Goal: Use online tool/utility: Utilize a website feature to perform a specific function

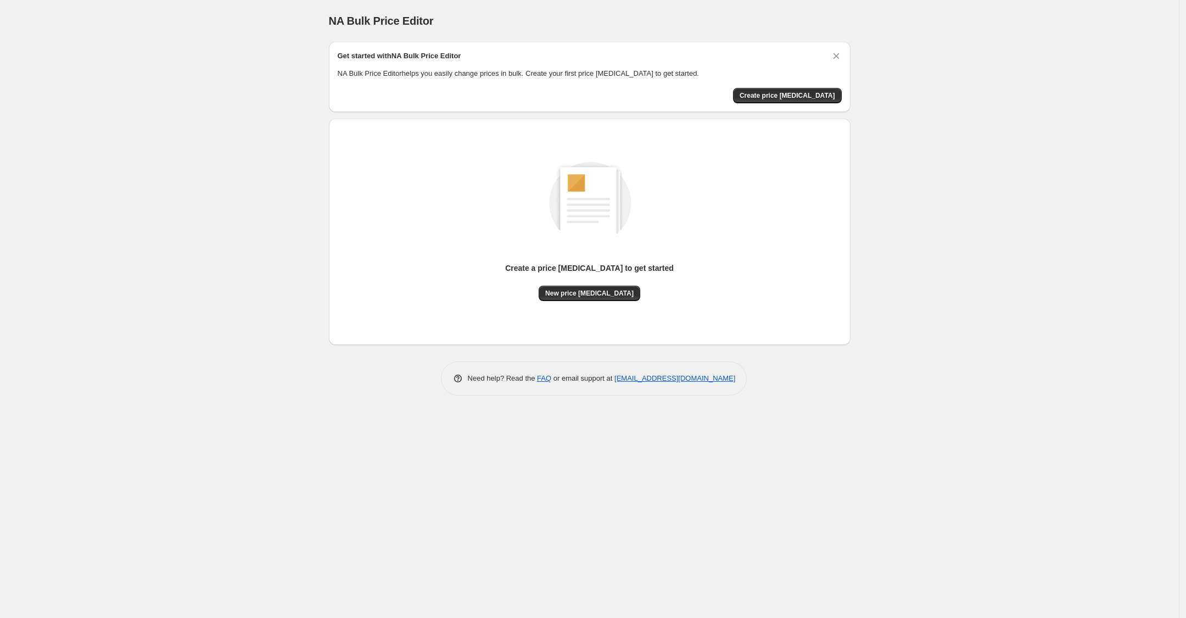
click at [571, 280] on div "Create a price [MEDICAL_DATA] to get started" at bounding box center [589, 273] width 169 height 23
click at [576, 289] on span "New price [MEDICAL_DATA]" at bounding box center [589, 293] width 88 height 9
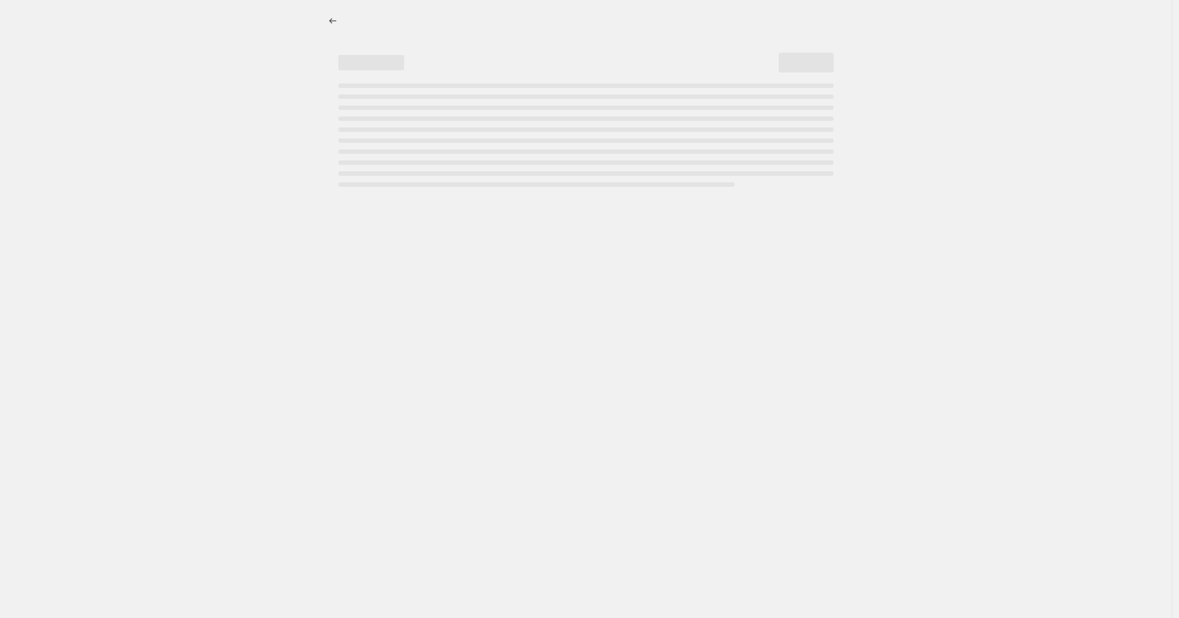
select select "percentage"
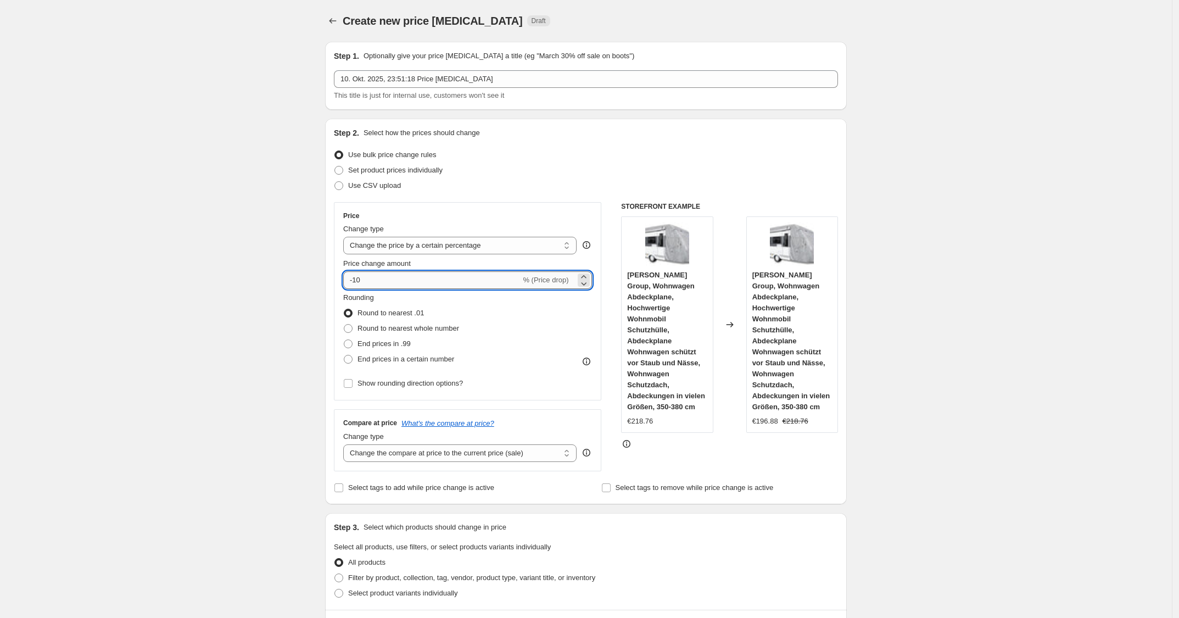
click at [444, 279] on input "-10" at bounding box center [431, 280] width 177 height 18
type input "-1"
type input "-6"
type input "-3"
type input "-25"
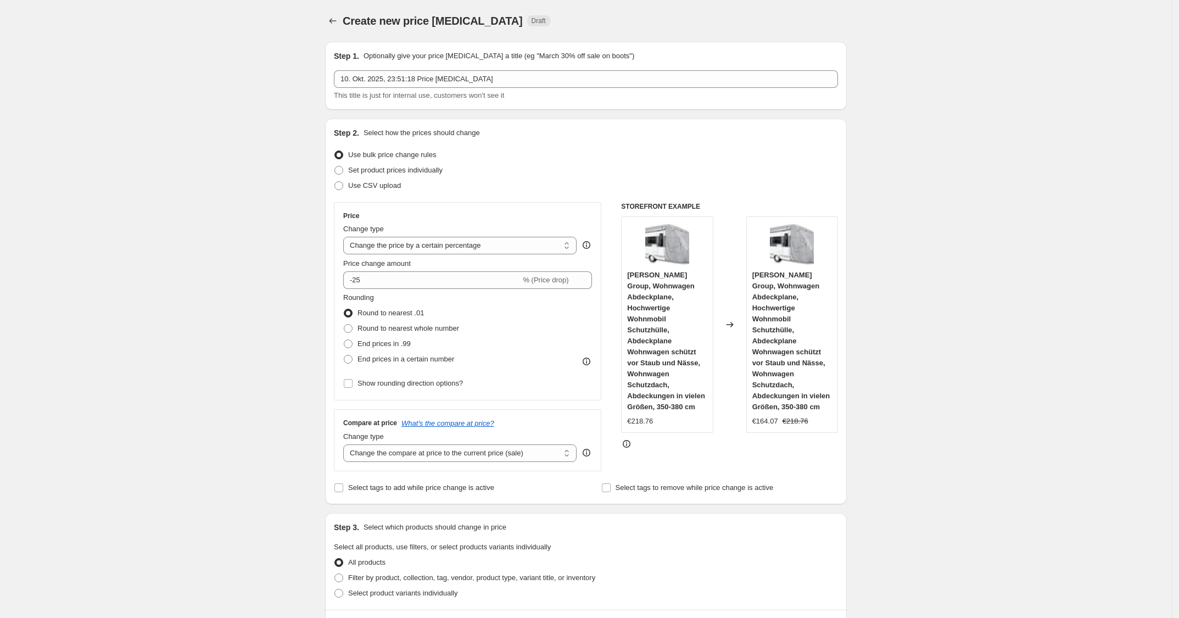
click at [584, 225] on div "Change type Change the price to a certain amount Change the price by a certain …" at bounding box center [467, 238] width 249 height 31
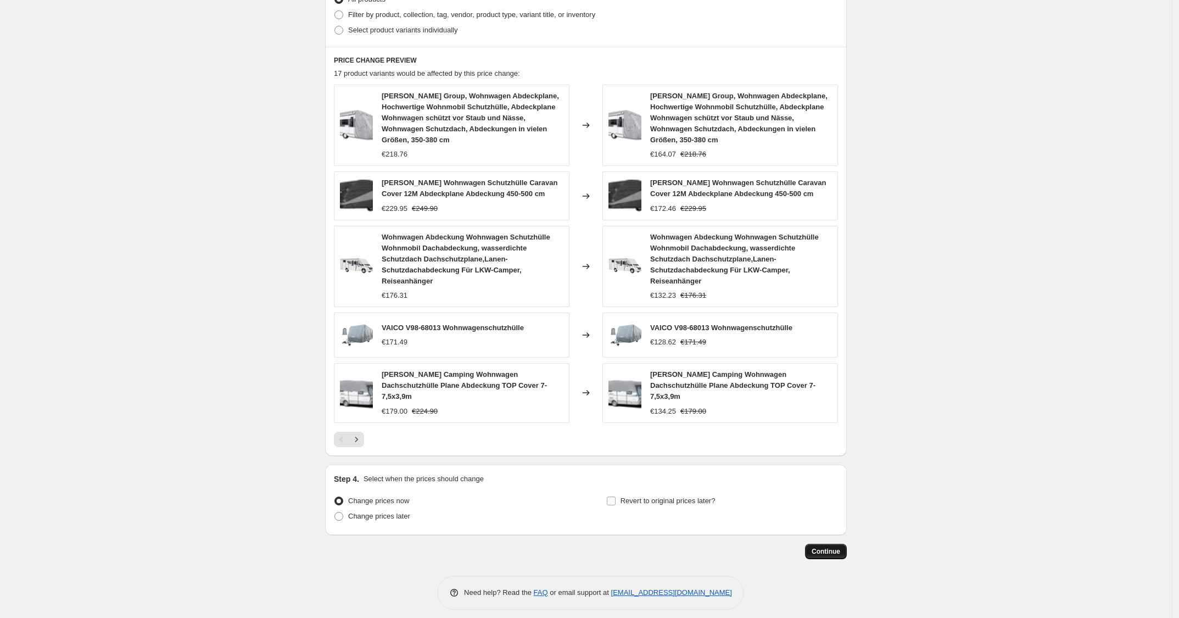
click at [827, 547] on span "Continue" at bounding box center [825, 551] width 29 height 9
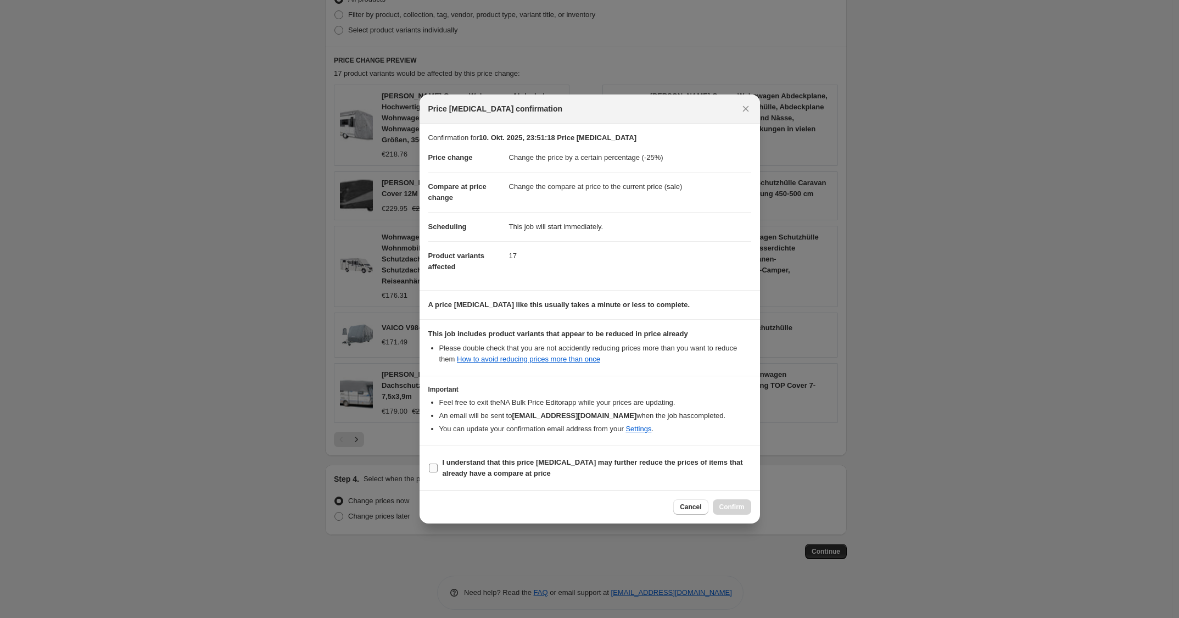
click at [664, 467] on b "I understand that this price [MEDICAL_DATA] may further reduce the prices of it…" at bounding box center [592, 467] width 300 height 19
click at [438, 467] on input "I understand that this price [MEDICAL_DATA] may further reduce the prices of it…" at bounding box center [433, 467] width 9 height 9
checkbox input "true"
click at [716, 507] on button "Confirm" at bounding box center [732, 506] width 38 height 15
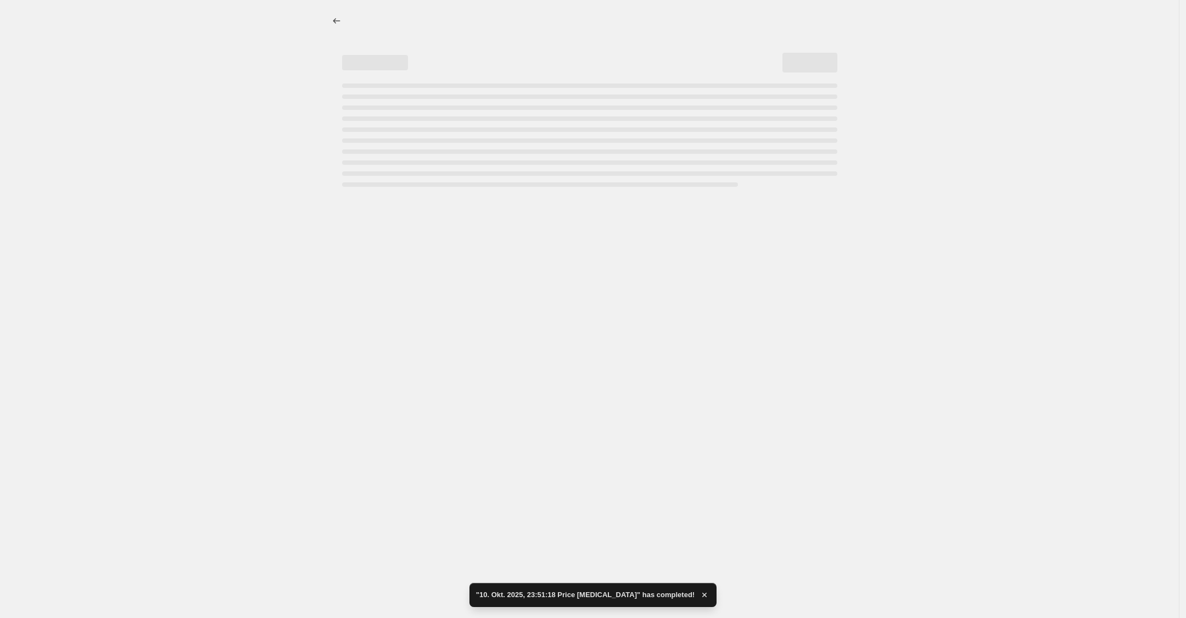
select select "percentage"
